Goal: Navigation & Orientation: Go to known website

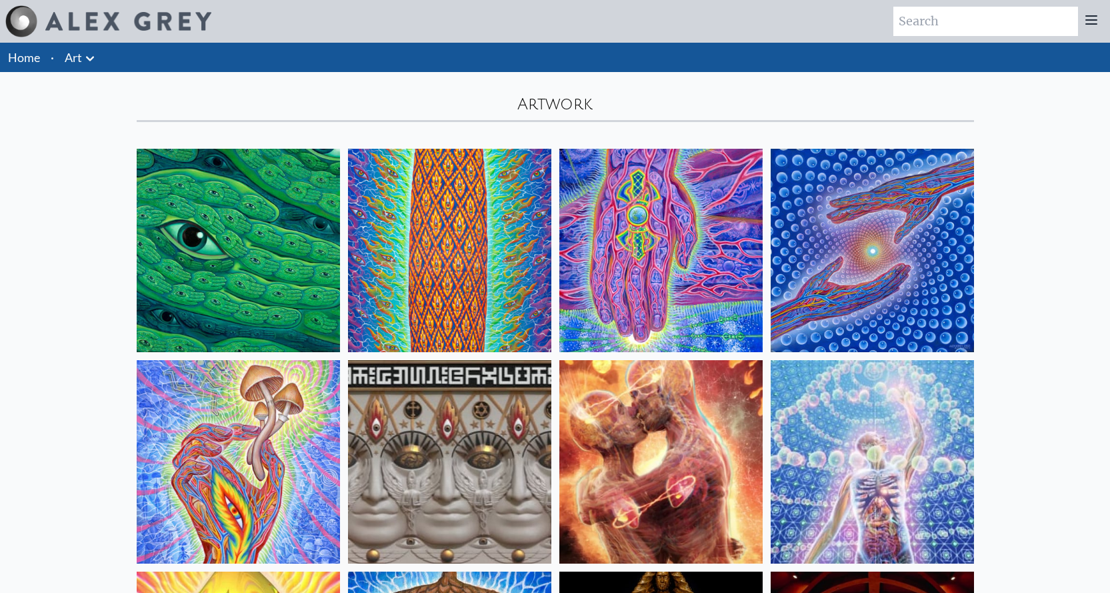
click at [73, 61] on link "Art" at bounding box center [73, 57] width 17 height 19
click at [29, 55] on link "Home" at bounding box center [24, 57] width 32 height 15
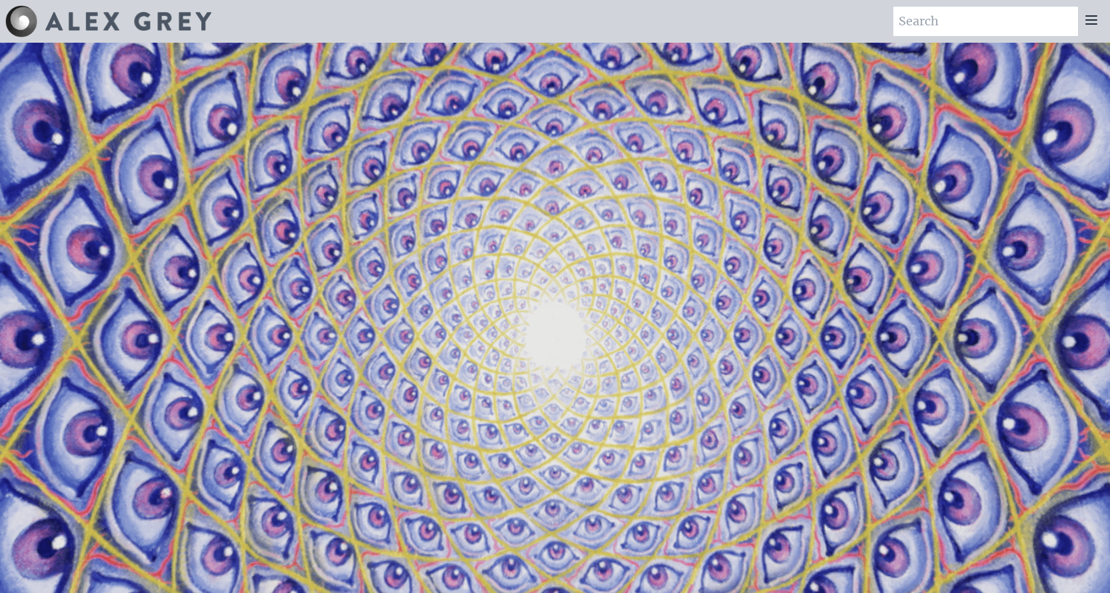
click at [125, 19] on img at bounding box center [128, 21] width 166 height 19
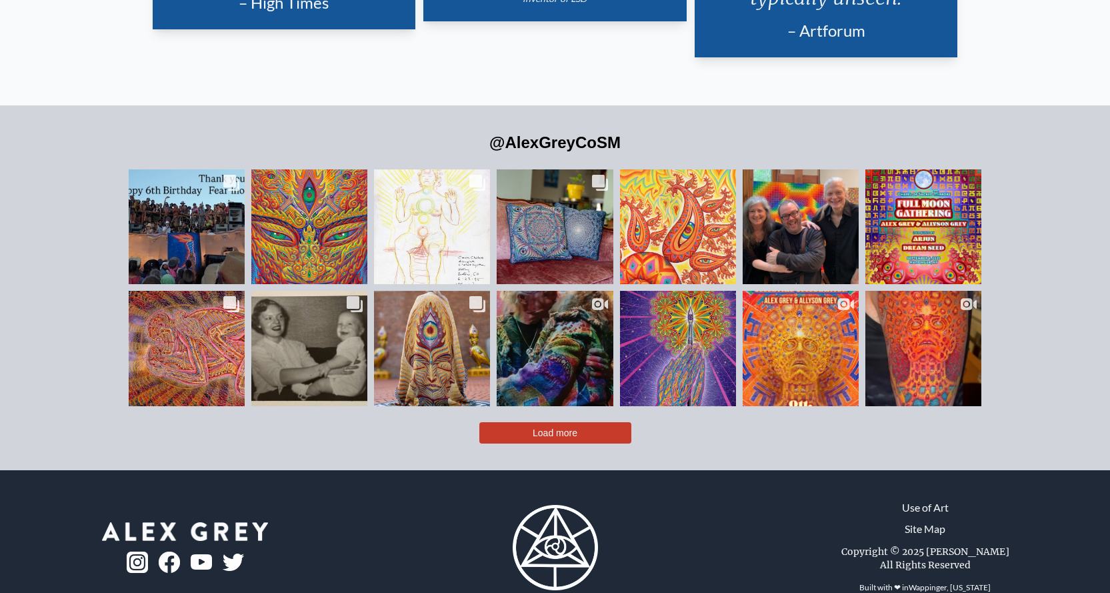
scroll to position [3203, 0]
